Goal: Contribute content

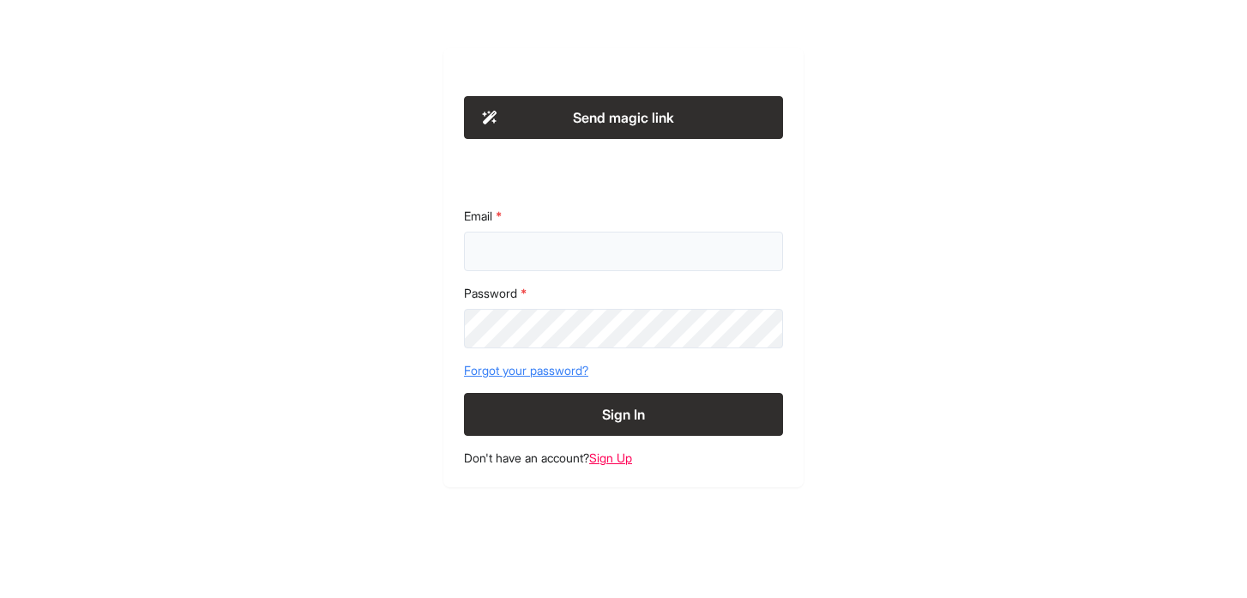
type input "**********"
click at [626, 411] on button "Sign In" at bounding box center [623, 414] width 319 height 43
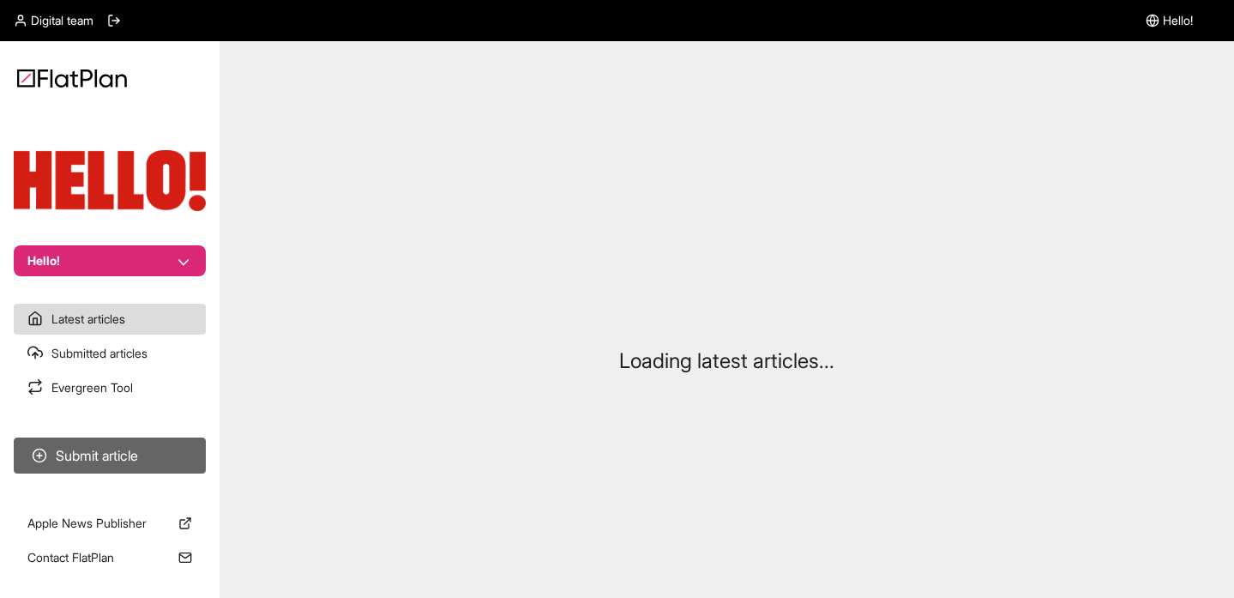
click at [117, 444] on button "Submit article" at bounding box center [110, 455] width 192 height 36
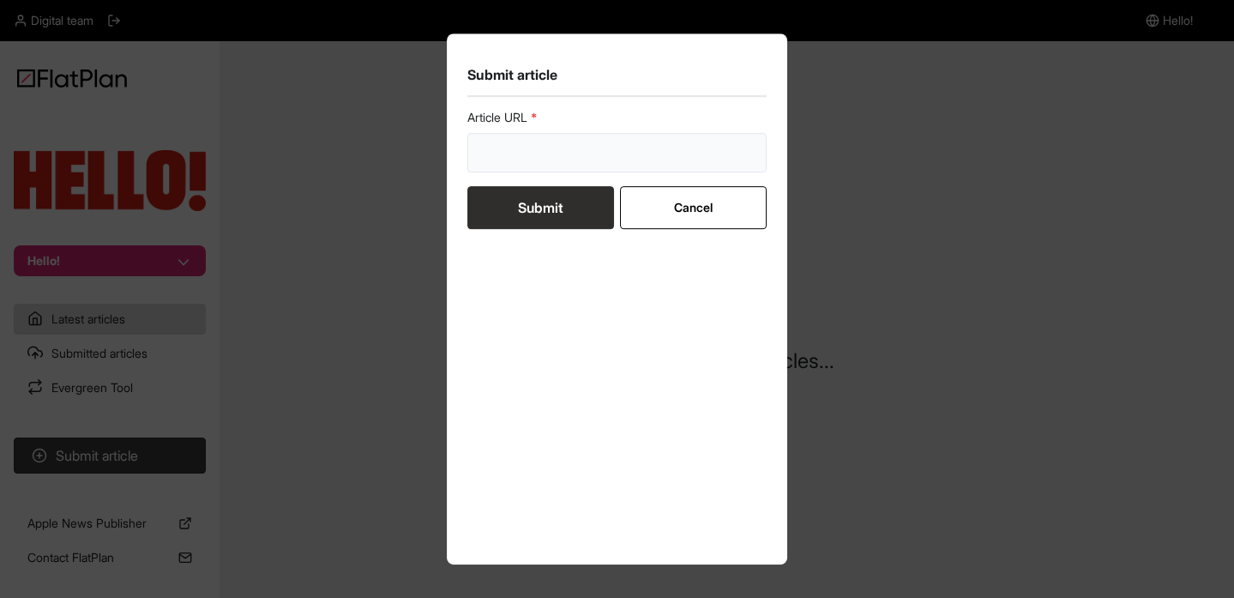
click at [597, 147] on input "url" at bounding box center [617, 152] width 300 height 39
paste input "https://www.hellomagazine.com/shopping/505081/best-leather-skirts/"
type input "https://www.hellomagazine.com/shopping/505081/best-leather-skirts/"
click at [533, 205] on button "Submit" at bounding box center [540, 207] width 147 height 43
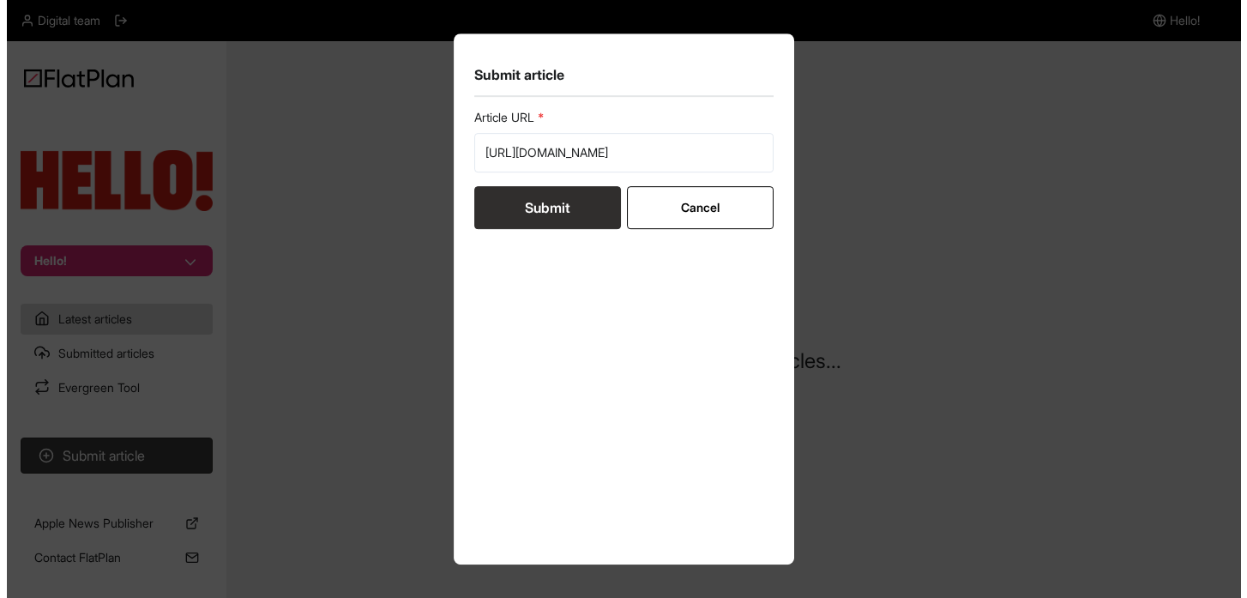
scroll to position [0, 0]
